Goal: Task Accomplishment & Management: Use online tool/utility

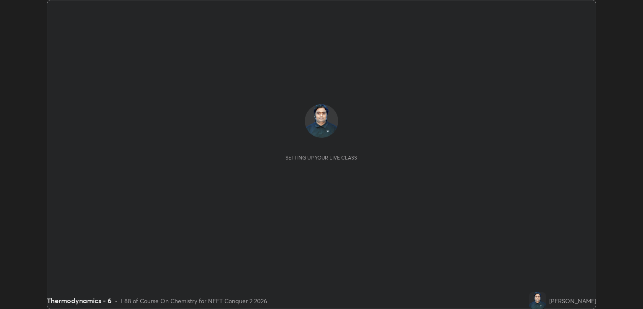
scroll to position [309, 643]
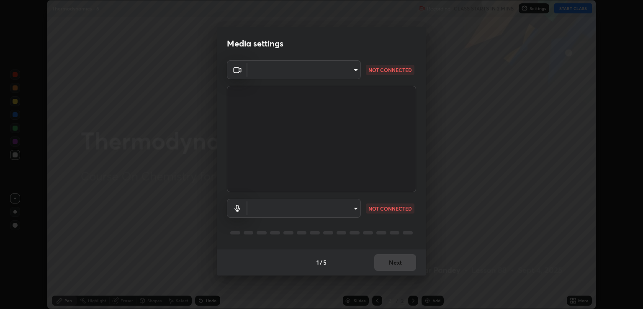
type input "ecbdbd44a66272db987f9f12271ef5319a85e28cdf2a8e5dd884bc8ad31297da"
type input "641fb1797ef8f9550b7f0158b383ff89036df526a4b0c4fe678c68e459c52791"
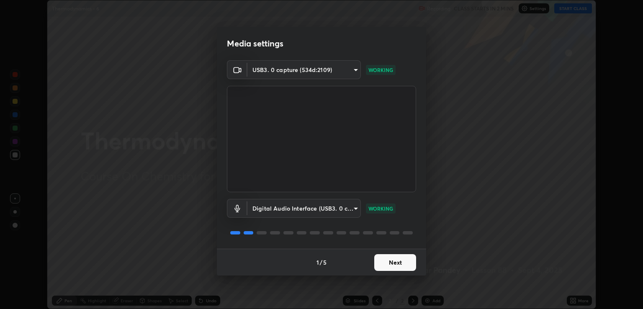
click at [393, 263] on button "Next" at bounding box center [395, 262] width 42 height 17
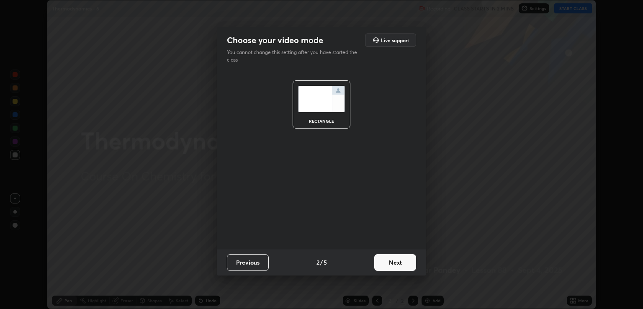
click at [401, 262] on button "Next" at bounding box center [395, 262] width 42 height 17
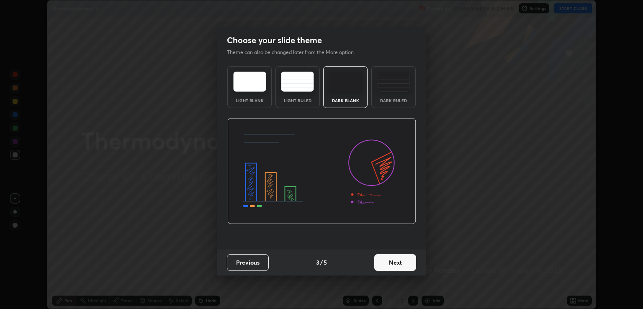
click at [409, 265] on button "Next" at bounding box center [395, 262] width 42 height 17
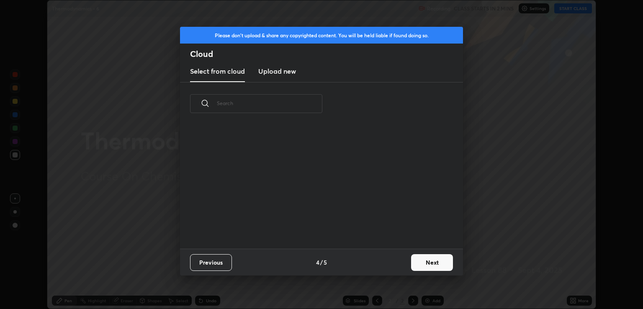
click at [429, 263] on button "Next" at bounding box center [432, 262] width 42 height 17
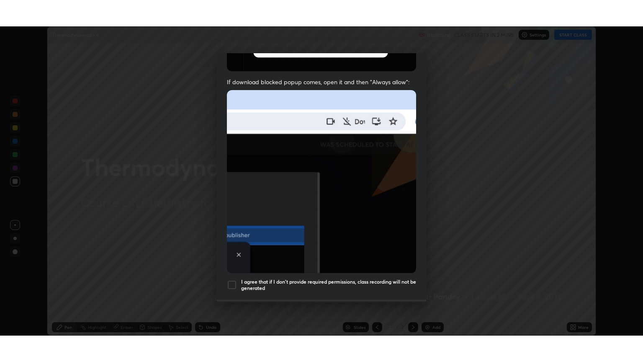
scroll to position [170, 0]
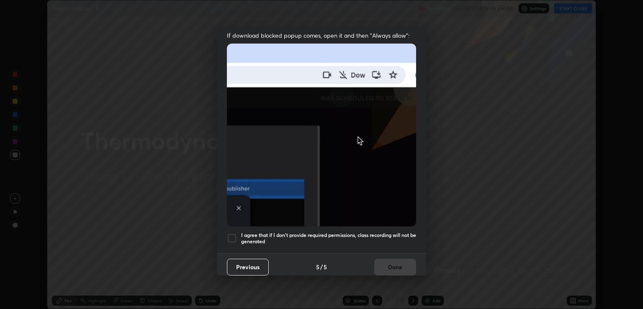
click at [377, 238] on h5 "I agree that if I don't provide required permissions, class recording will not …" at bounding box center [328, 238] width 175 height 13
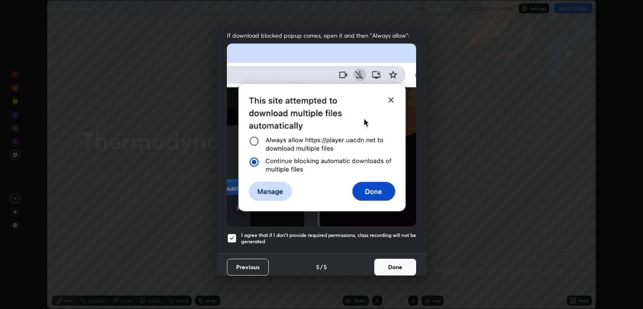
click at [392, 268] on button "Done" at bounding box center [395, 267] width 42 height 17
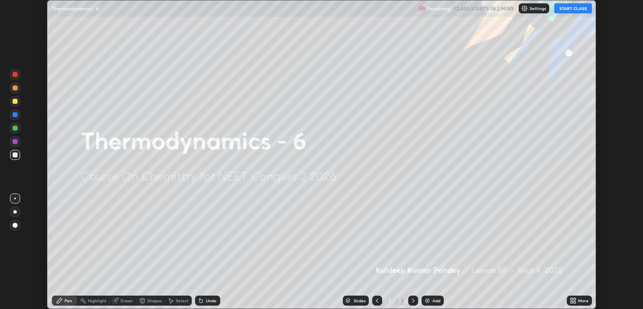
click at [575, 303] on icon at bounding box center [574, 302] width 2 height 2
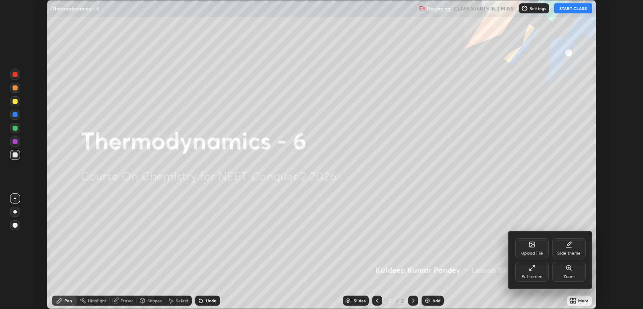
click at [538, 276] on div "Full screen" at bounding box center [531, 277] width 21 height 4
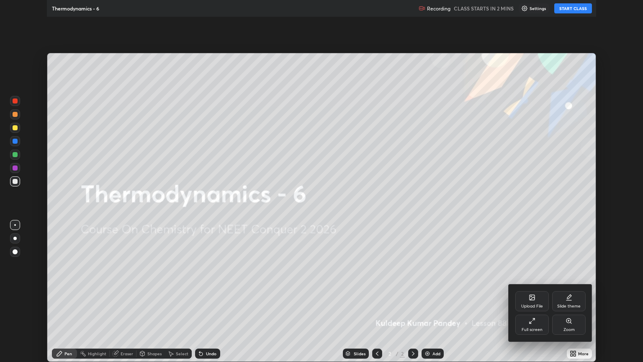
scroll to position [362, 643]
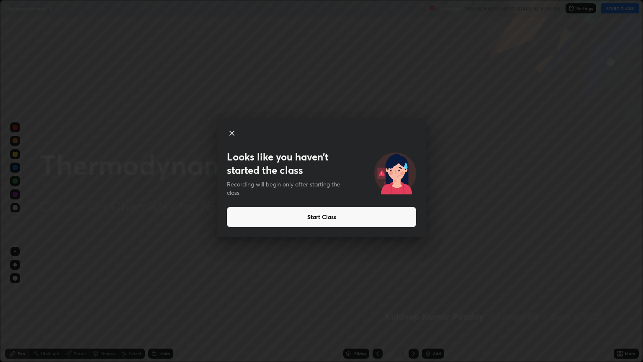
click at [358, 213] on button "Start Class" at bounding box center [321, 217] width 189 height 20
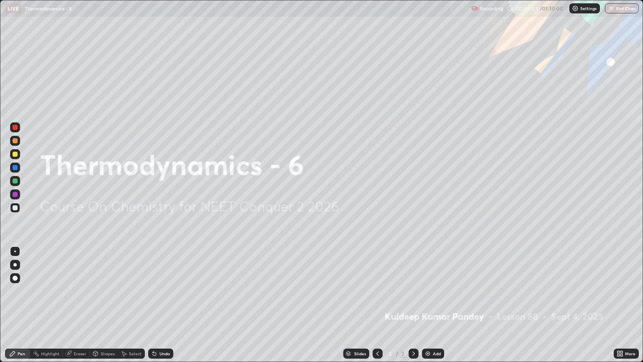
click at [427, 308] on img at bounding box center [427, 353] width 7 height 7
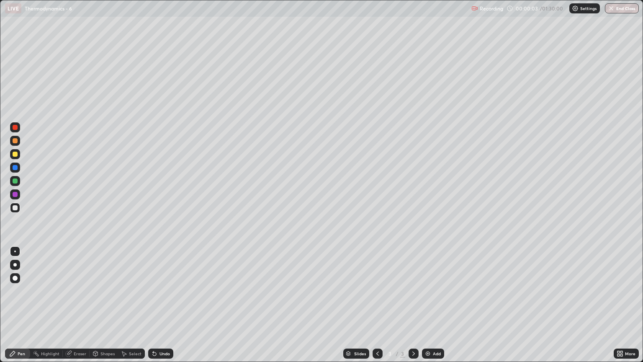
click at [427, 308] on img at bounding box center [427, 353] width 7 height 7
click at [430, 308] on div "Add" at bounding box center [433, 353] width 22 height 10
click at [429, 308] on img at bounding box center [427, 353] width 7 height 7
click at [426, 308] on img at bounding box center [427, 353] width 7 height 7
click at [427, 308] on img at bounding box center [427, 353] width 7 height 7
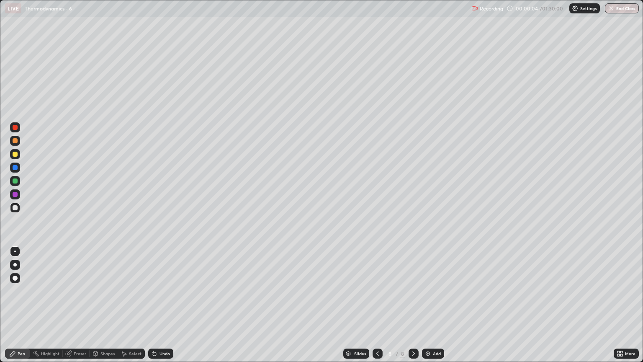
click at [427, 308] on img at bounding box center [427, 353] width 7 height 7
click at [426, 308] on img at bounding box center [427, 353] width 7 height 7
click at [429, 308] on img at bounding box center [427, 353] width 7 height 7
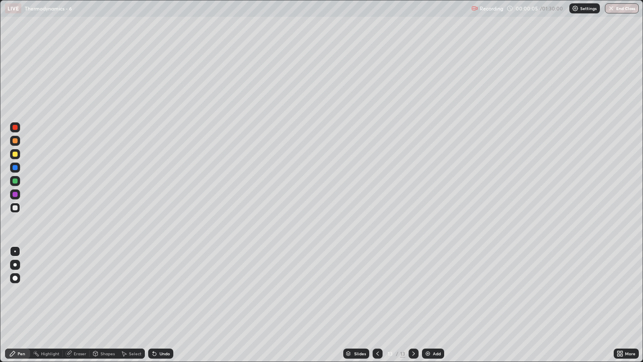
click at [428, 308] on img at bounding box center [427, 353] width 7 height 7
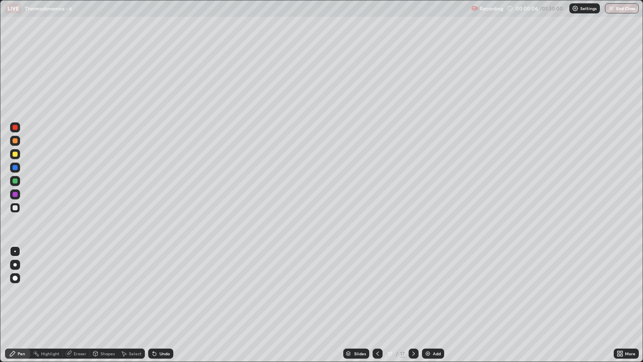
click at [428, 308] on img at bounding box center [427, 353] width 7 height 7
click at [429, 308] on img at bounding box center [427, 353] width 7 height 7
click at [428, 308] on img at bounding box center [428, 353] width 7 height 7
click at [429, 308] on img at bounding box center [427, 353] width 7 height 7
click at [427, 308] on img at bounding box center [427, 353] width 7 height 7
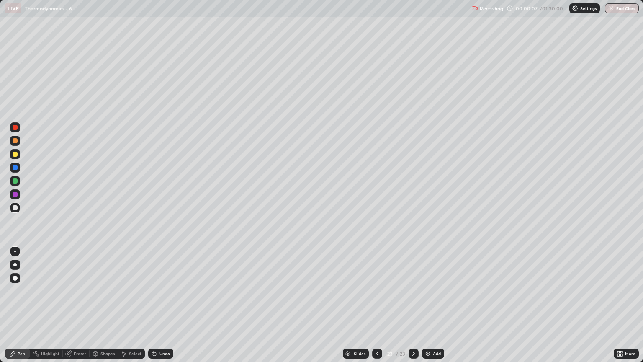
click at [426, 308] on img at bounding box center [427, 353] width 7 height 7
click at [425, 308] on img at bounding box center [427, 353] width 7 height 7
click at [426, 308] on img at bounding box center [427, 353] width 7 height 7
click at [427, 308] on img at bounding box center [427, 353] width 7 height 7
click at [428, 308] on img at bounding box center [427, 353] width 7 height 7
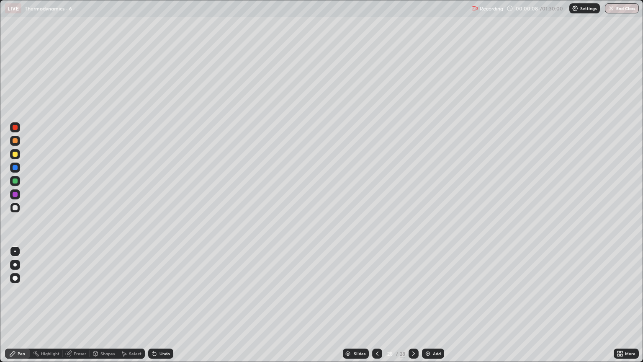
click at [429, 308] on img at bounding box center [427, 353] width 7 height 7
click at [377, 308] on icon at bounding box center [377, 353] width 7 height 7
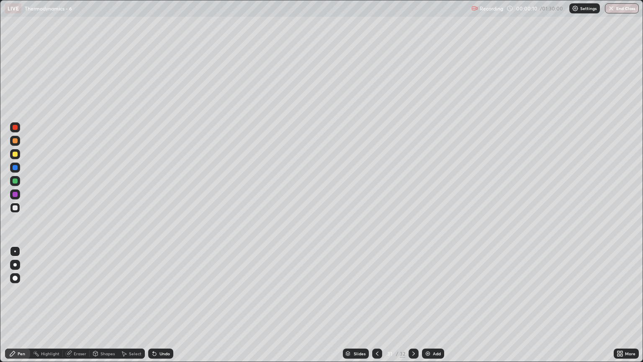
click at [377, 308] on icon at bounding box center [377, 353] width 7 height 7
click at [376, 308] on icon at bounding box center [377, 353] width 7 height 7
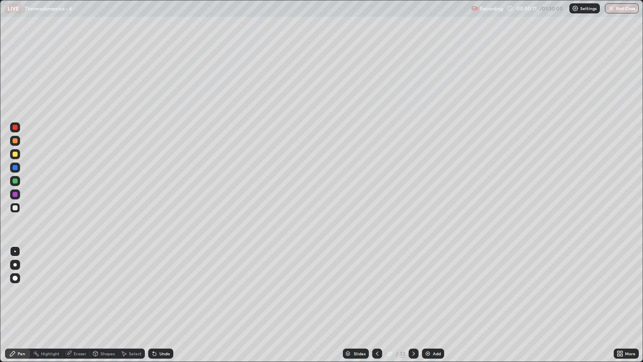
click at [376, 308] on icon at bounding box center [377, 353] width 7 height 7
click at [378, 308] on icon at bounding box center [377, 353] width 7 height 7
click at [377, 308] on icon at bounding box center [377, 353] width 7 height 7
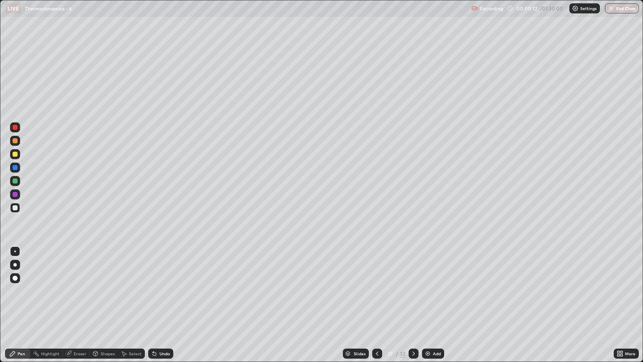
click at [376, 308] on icon at bounding box center [377, 353] width 7 height 7
click at [376, 308] on icon at bounding box center [377, 353] width 3 height 4
click at [375, 308] on icon at bounding box center [377, 353] width 7 height 7
click at [376, 308] on icon at bounding box center [377, 353] width 3 height 4
click at [376, 308] on icon at bounding box center [377, 353] width 7 height 7
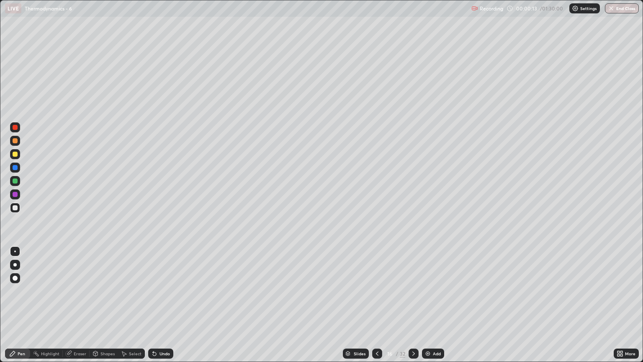
click at [377, 308] on icon at bounding box center [377, 353] width 7 height 7
click at [376, 308] on icon at bounding box center [377, 353] width 7 height 7
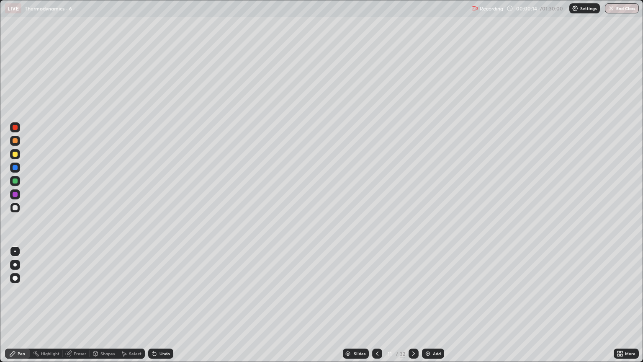
click at [375, 308] on icon at bounding box center [377, 353] width 7 height 7
click at [376, 308] on icon at bounding box center [377, 353] width 7 height 7
click at [375, 308] on icon at bounding box center [377, 353] width 7 height 7
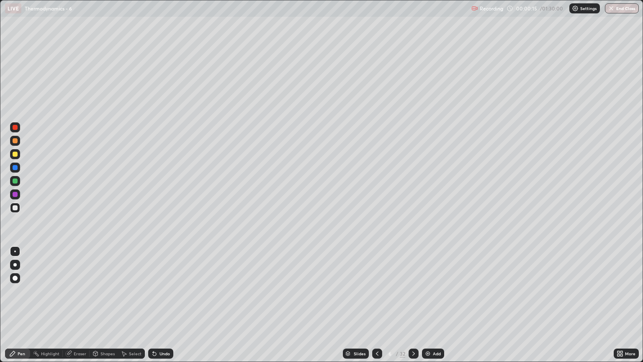
click at [375, 308] on icon at bounding box center [377, 353] width 7 height 7
click at [13, 265] on div at bounding box center [14, 264] width 3 height 3
click at [15, 208] on div at bounding box center [15, 207] width 5 height 5
click at [105, 308] on div "Shapes" at bounding box center [104, 353] width 28 height 10
click at [78, 308] on div "Eraser" at bounding box center [80, 353] width 13 height 4
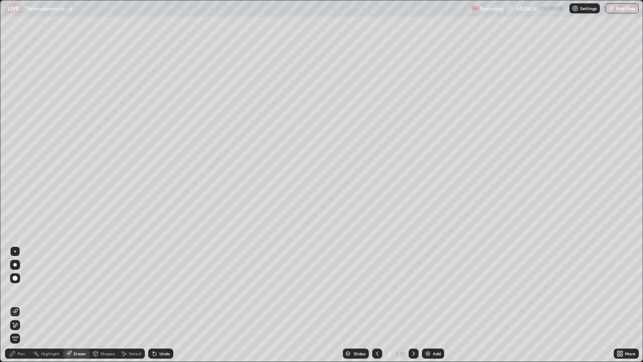
click at [25, 308] on div "Pen" at bounding box center [17, 353] width 25 height 10
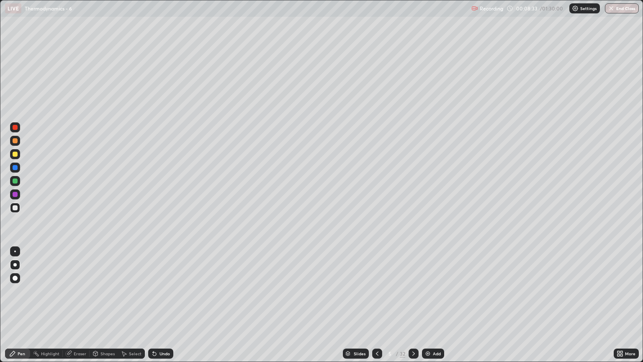
click at [80, 308] on div "Eraser" at bounding box center [80, 353] width 13 height 4
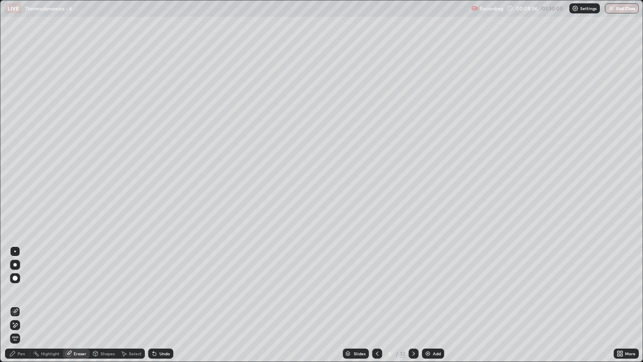
click at [21, 308] on div "Pen" at bounding box center [22, 353] width 8 height 4
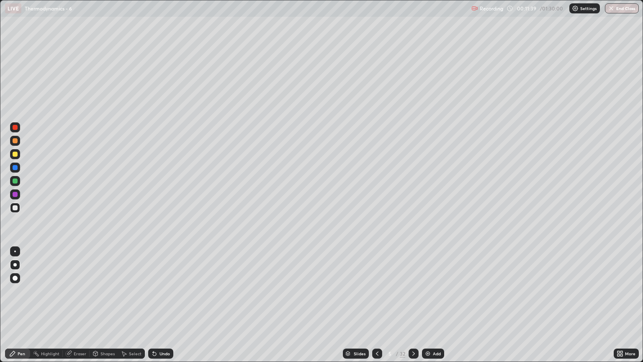
click at [413, 308] on icon at bounding box center [413, 353] width 7 height 7
click at [380, 308] on div at bounding box center [377, 353] width 10 height 10
click at [413, 308] on icon at bounding box center [413, 353] width 7 height 7
click at [82, 308] on div "Eraser" at bounding box center [76, 353] width 27 height 10
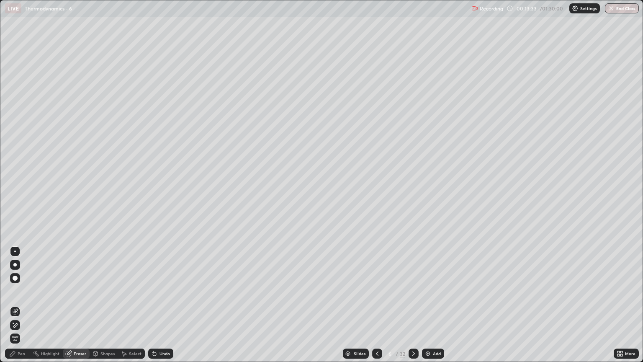
click at [28, 308] on div "Pen" at bounding box center [17, 353] width 25 height 10
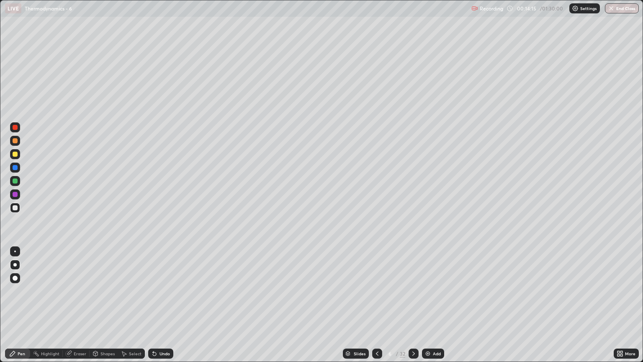
click at [15, 167] on div at bounding box center [15, 167] width 5 height 5
click at [412, 308] on icon at bounding box center [413, 353] width 7 height 7
click at [15, 154] on div at bounding box center [15, 154] width 5 height 5
click at [376, 308] on icon at bounding box center [377, 353] width 7 height 7
click at [413, 308] on icon at bounding box center [413, 353] width 3 height 4
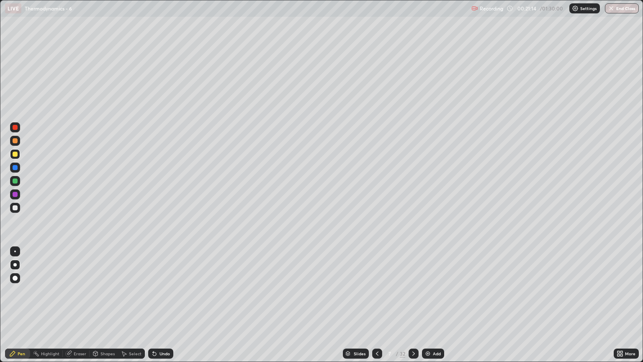
click at [15, 208] on div at bounding box center [15, 207] width 5 height 5
click at [0, 308] on div "Pen Highlight Eraser Shapes Select Undo Slides 7 / 32 Add More" at bounding box center [321, 353] width 643 height 17
click at [80, 308] on div "Eraser" at bounding box center [80, 353] width 13 height 4
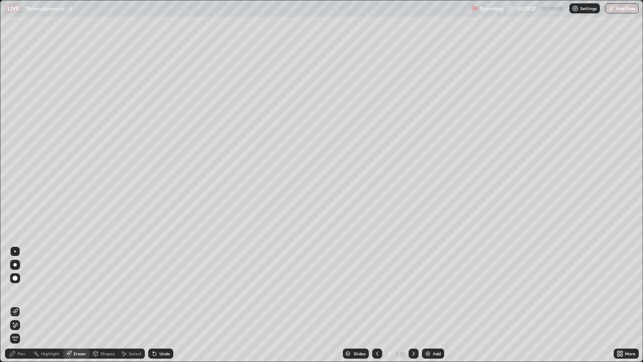
click at [25, 308] on div "Pen" at bounding box center [22, 353] width 8 height 4
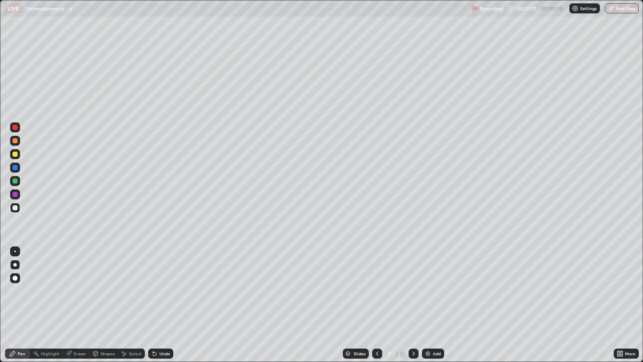
click at [82, 308] on div "Eraser" at bounding box center [80, 353] width 13 height 4
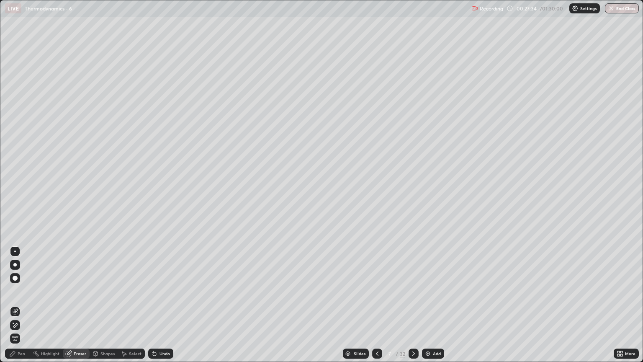
click at [22, 308] on div "Pen" at bounding box center [22, 353] width 8 height 4
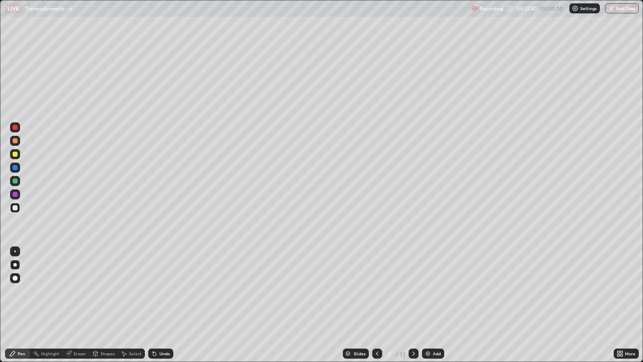
click at [80, 308] on div "Eraser" at bounding box center [80, 353] width 13 height 4
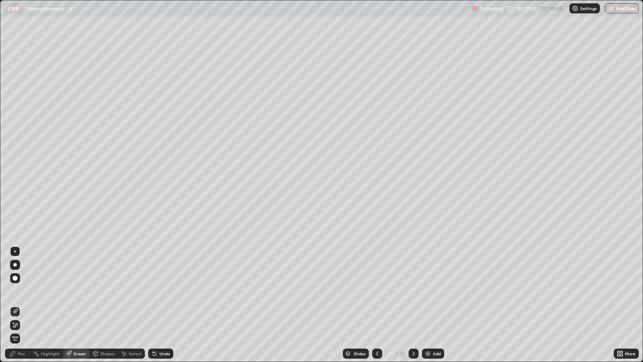
click at [18, 308] on div "Pen" at bounding box center [17, 353] width 25 height 10
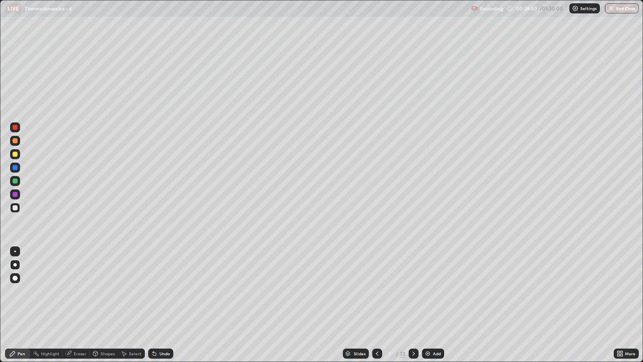
click at [413, 308] on icon at bounding box center [413, 353] width 7 height 7
click at [15, 265] on div at bounding box center [14, 264] width 3 height 3
click at [14, 181] on div at bounding box center [15, 180] width 5 height 5
click at [15, 154] on div at bounding box center [15, 154] width 5 height 5
click at [17, 209] on div at bounding box center [15, 207] width 5 height 5
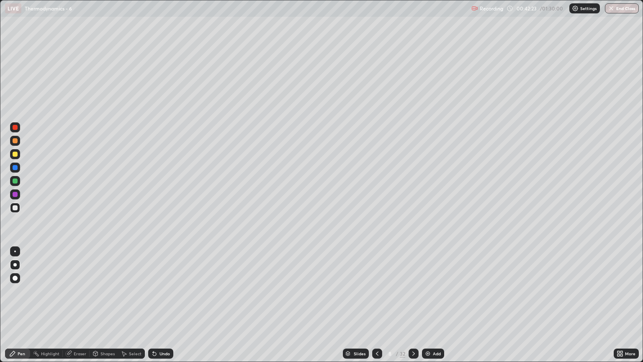
click at [413, 308] on icon at bounding box center [413, 353] width 7 height 7
click at [81, 308] on div "Eraser" at bounding box center [80, 353] width 13 height 4
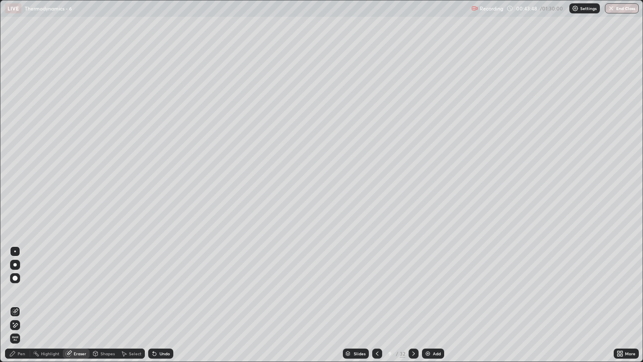
click at [23, 308] on div "Pen" at bounding box center [22, 353] width 8 height 4
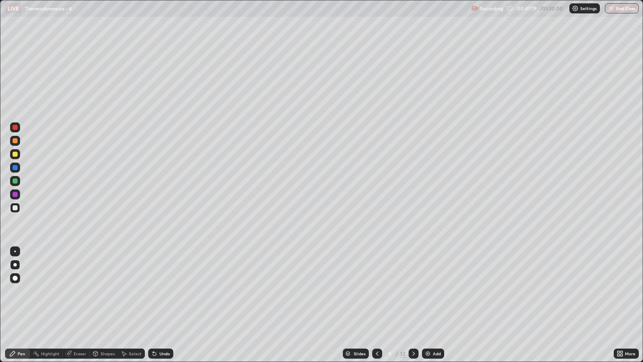
click at [413, 308] on icon at bounding box center [413, 353] width 3 height 4
click at [80, 308] on div "Eraser" at bounding box center [80, 353] width 13 height 4
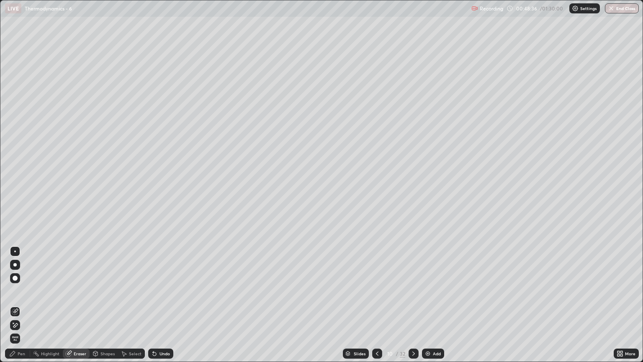
click at [22, 308] on div "Pen" at bounding box center [22, 353] width 8 height 4
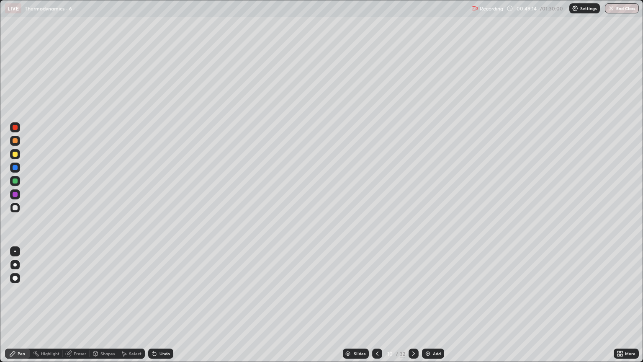
click at [82, 308] on div "Eraser" at bounding box center [80, 353] width 13 height 4
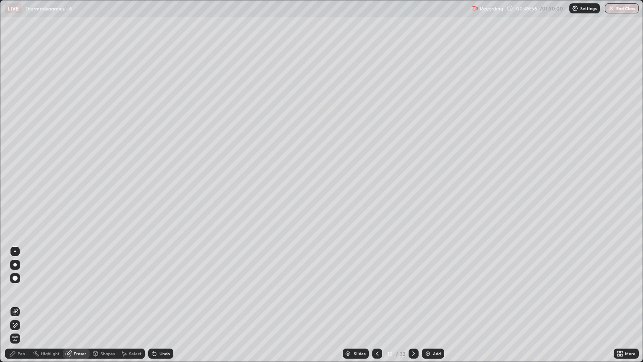
click at [412, 308] on div at bounding box center [413, 353] width 10 height 10
click at [25, 308] on div "Pen" at bounding box center [22, 353] width 8 height 4
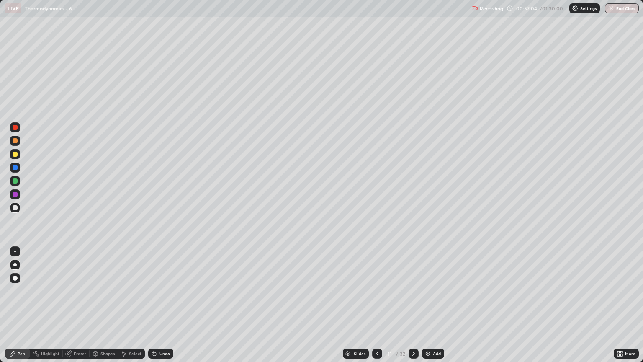
click at [413, 308] on icon at bounding box center [413, 353] width 7 height 7
click at [377, 308] on icon at bounding box center [377, 353] width 3 height 4
click at [415, 308] on icon at bounding box center [413, 353] width 7 height 7
click at [413, 308] on icon at bounding box center [413, 353] width 3 height 4
click at [80, 308] on div "Eraser" at bounding box center [76, 353] width 27 height 10
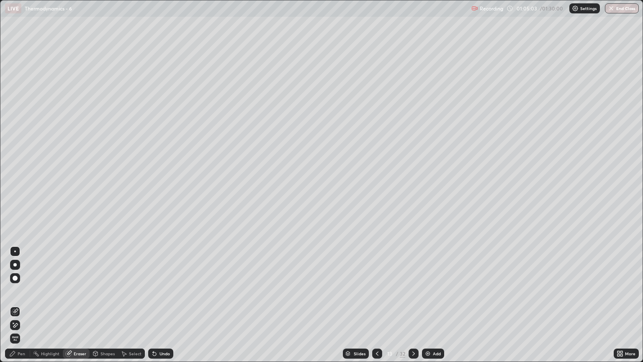
click at [21, 308] on div "Pen" at bounding box center [17, 353] width 25 height 10
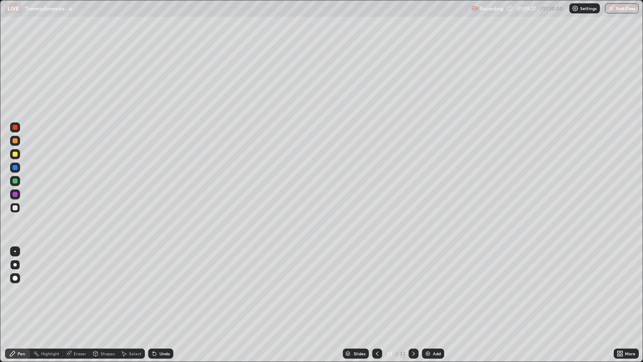
click at [77, 308] on div "Eraser" at bounding box center [80, 353] width 13 height 4
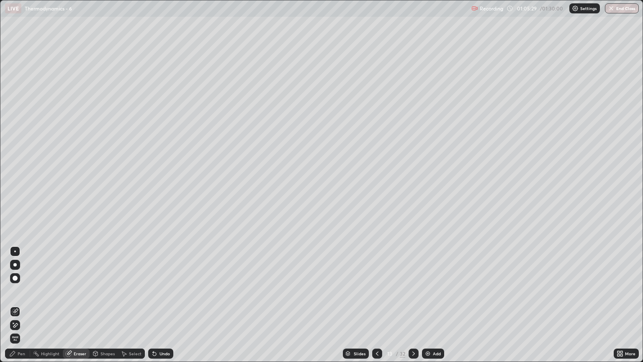
click at [25, 308] on div "Pen" at bounding box center [17, 353] width 25 height 10
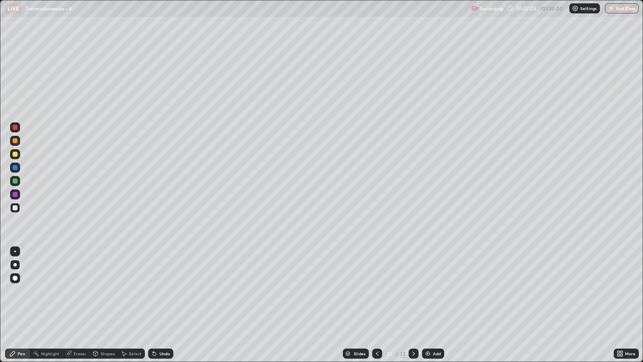
click at [413, 308] on icon at bounding box center [413, 353] width 7 height 7
click at [15, 179] on div at bounding box center [15, 180] width 5 height 5
click at [413, 308] on icon at bounding box center [413, 353] width 7 height 7
click at [375, 308] on div at bounding box center [377, 353] width 10 height 10
click at [415, 308] on icon at bounding box center [413, 353] width 7 height 7
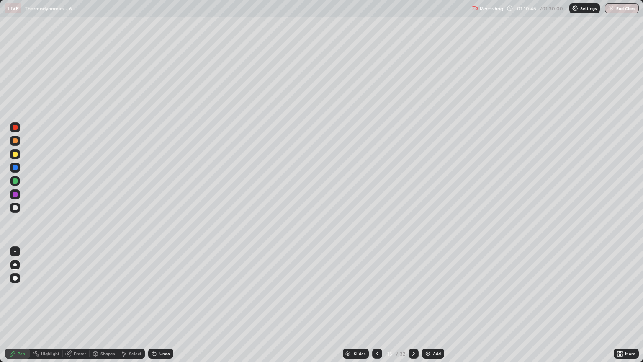
click at [80, 308] on div "Eraser" at bounding box center [80, 353] width 13 height 4
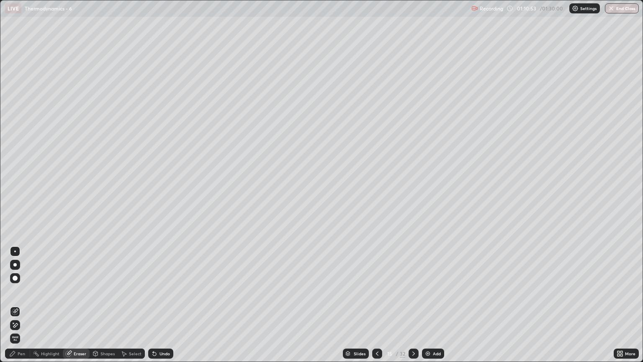
click at [23, 308] on div "Pen" at bounding box center [22, 353] width 8 height 4
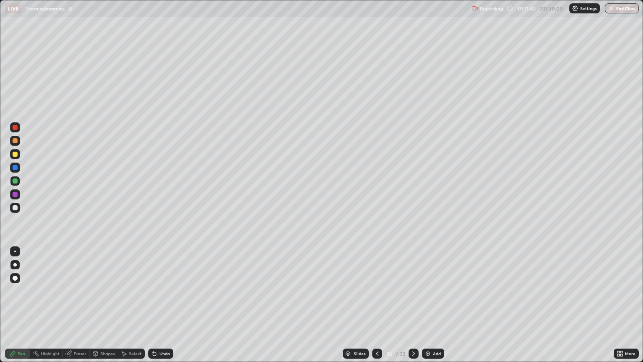
click at [372, 308] on div at bounding box center [377, 353] width 10 height 10
click at [412, 308] on div at bounding box center [413, 353] width 10 height 10
click at [377, 308] on icon at bounding box center [377, 353] width 7 height 7
click at [376, 308] on icon at bounding box center [377, 353] width 7 height 7
click at [413, 308] on icon at bounding box center [413, 353] width 7 height 7
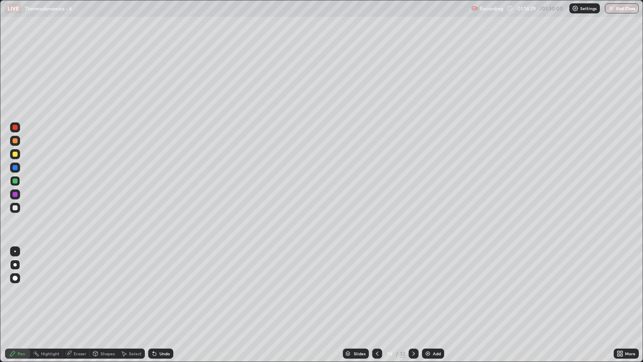
click at [417, 308] on div at bounding box center [413, 353] width 10 height 10
click at [376, 308] on icon at bounding box center [377, 353] width 7 height 7
click at [377, 308] on icon at bounding box center [377, 353] width 7 height 7
click at [376, 308] on icon at bounding box center [377, 353] width 7 height 7
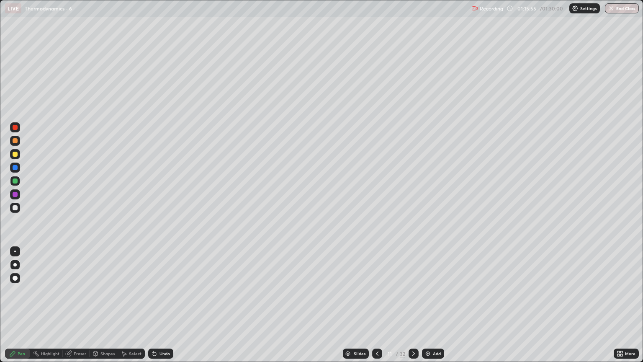
click at [376, 308] on icon at bounding box center [377, 353] width 3 height 4
click at [376, 308] on icon at bounding box center [377, 353] width 7 height 7
click at [375, 308] on icon at bounding box center [377, 353] width 7 height 7
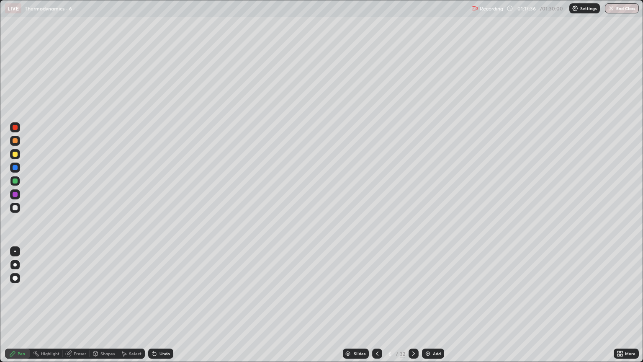
click at [619, 7] on button "End Class" at bounding box center [622, 8] width 34 height 10
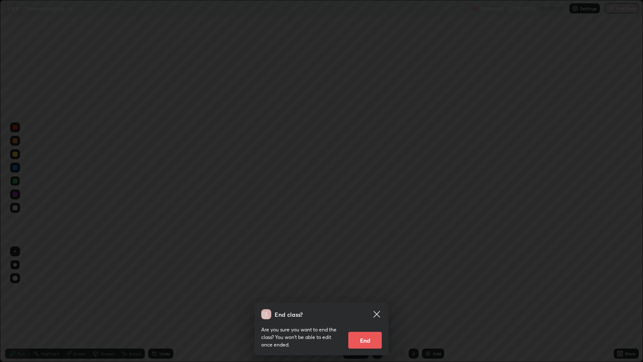
click at [358, 308] on button "End" at bounding box center [364, 339] width 33 height 17
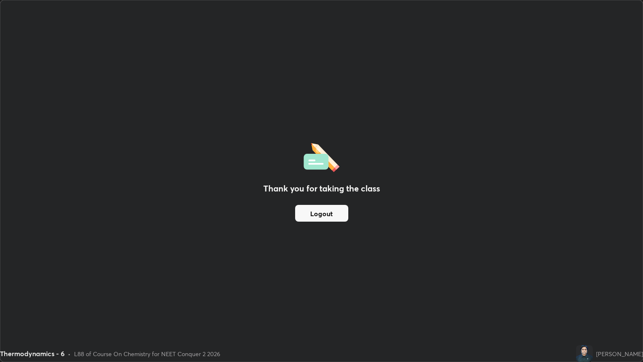
click at [323, 207] on button "Logout" at bounding box center [321, 213] width 53 height 17
click at [321, 209] on button "Logout" at bounding box center [321, 213] width 53 height 17
